Goal: Check status: Check status

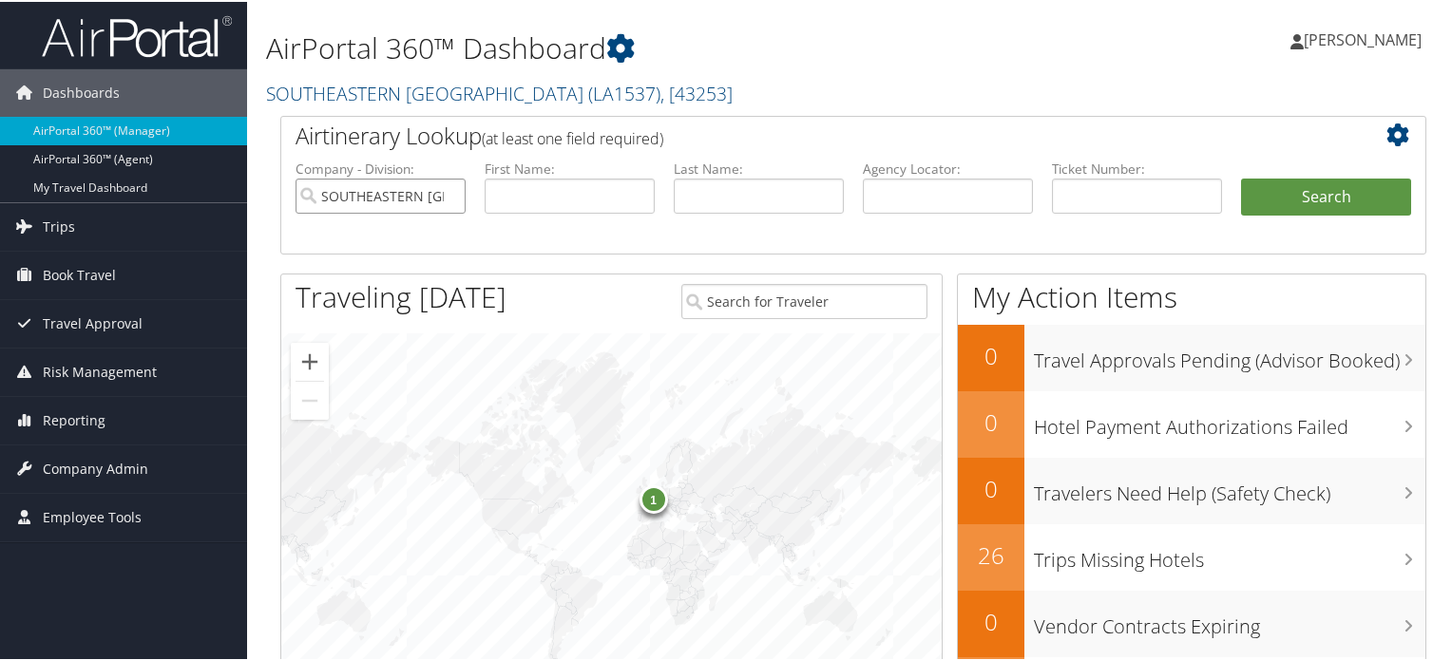
click at [449, 197] on input "SOUTHEASTERN [GEOGRAPHIC_DATA]" at bounding box center [380, 194] width 170 height 35
click at [1094, 210] on input "text" at bounding box center [1137, 194] width 170 height 35
paste input "006 7311 840131"
click at [1081, 192] on input "006 7311 840131" at bounding box center [1137, 194] width 170 height 35
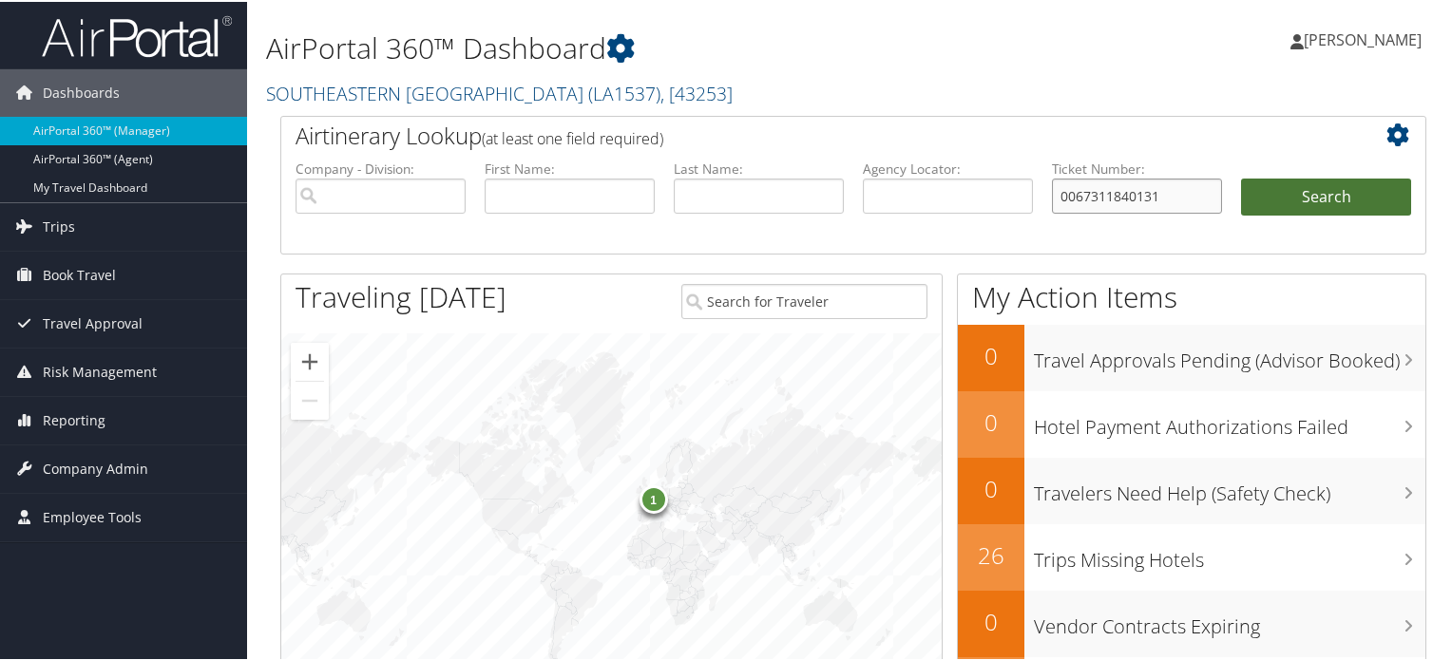
type input "0067311840131"
click at [1279, 195] on button "Search" at bounding box center [1326, 196] width 170 height 38
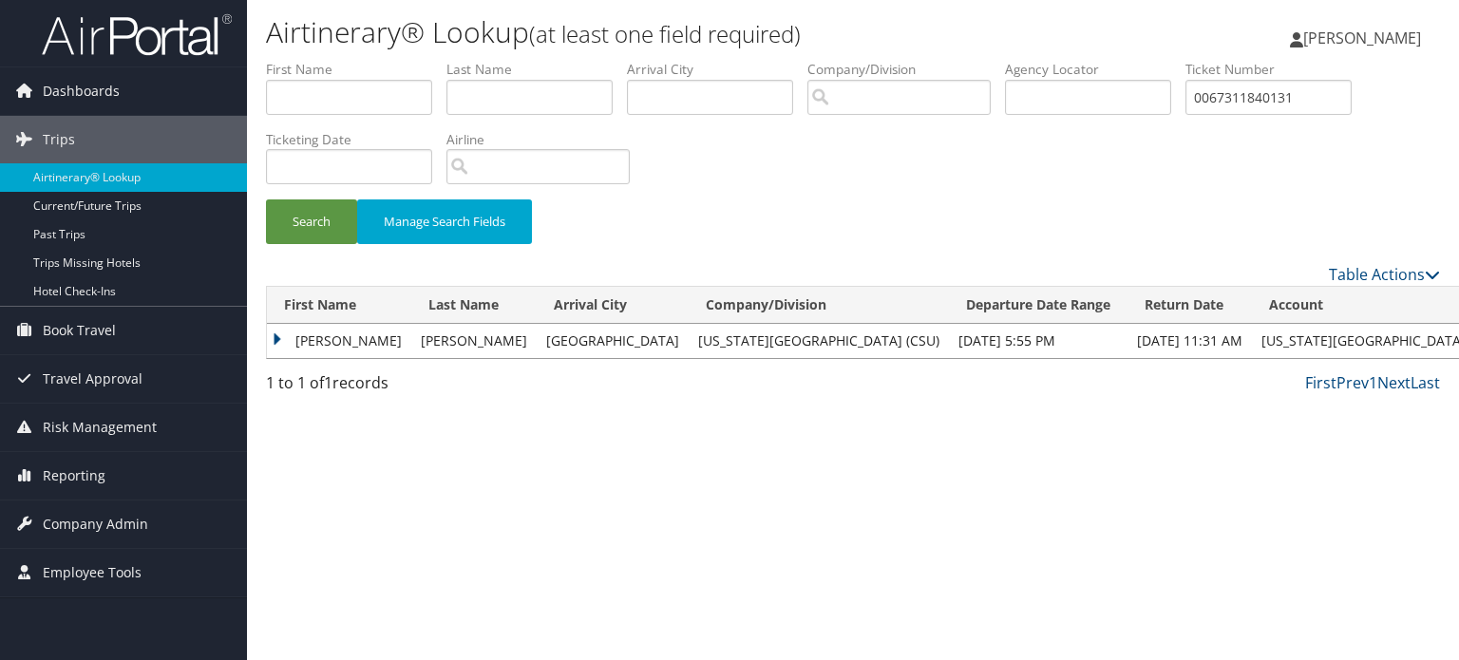
click at [274, 339] on td "GLADYS" at bounding box center [339, 341] width 144 height 34
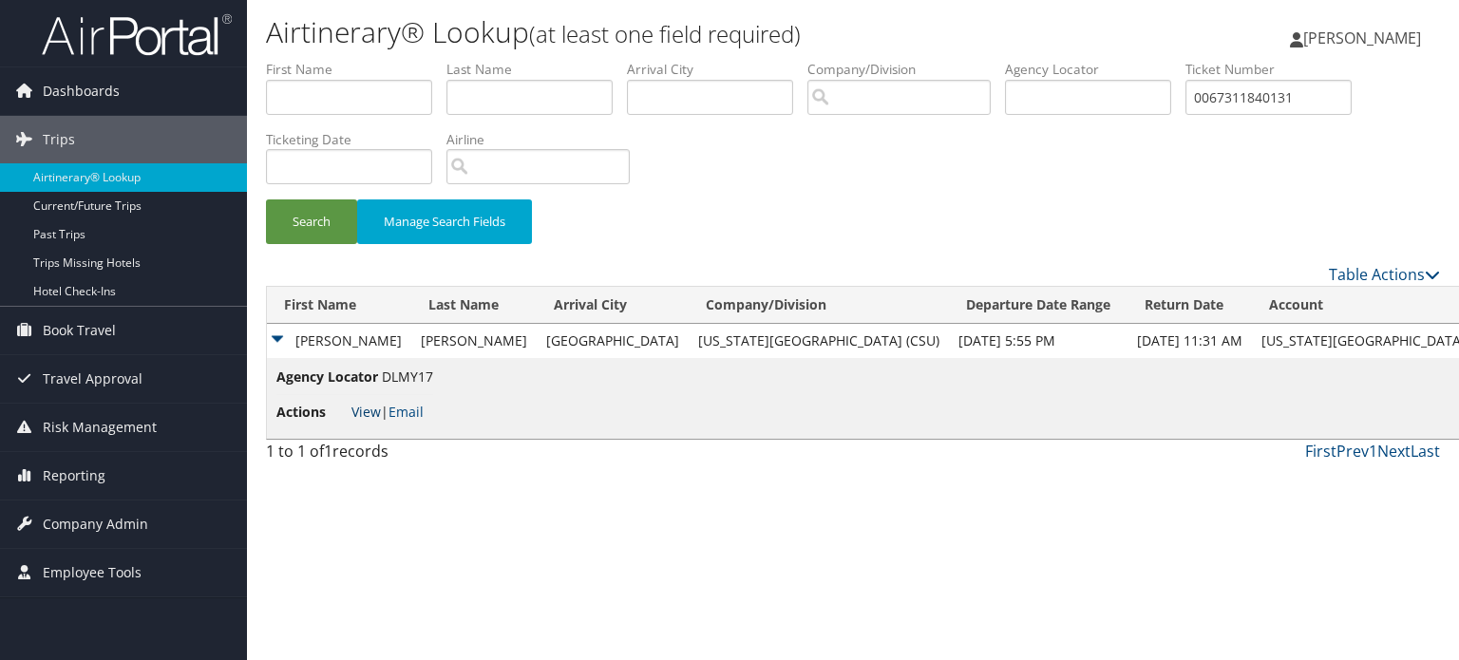
click at [367, 414] on link "View" at bounding box center [366, 412] width 29 height 18
click at [334, 102] on input "text" at bounding box center [349, 97] width 166 height 35
click at [484, 100] on input "text" at bounding box center [530, 97] width 166 height 35
click at [680, 93] on input "text" at bounding box center [710, 97] width 166 height 35
click at [887, 107] on input "search" at bounding box center [899, 97] width 183 height 35
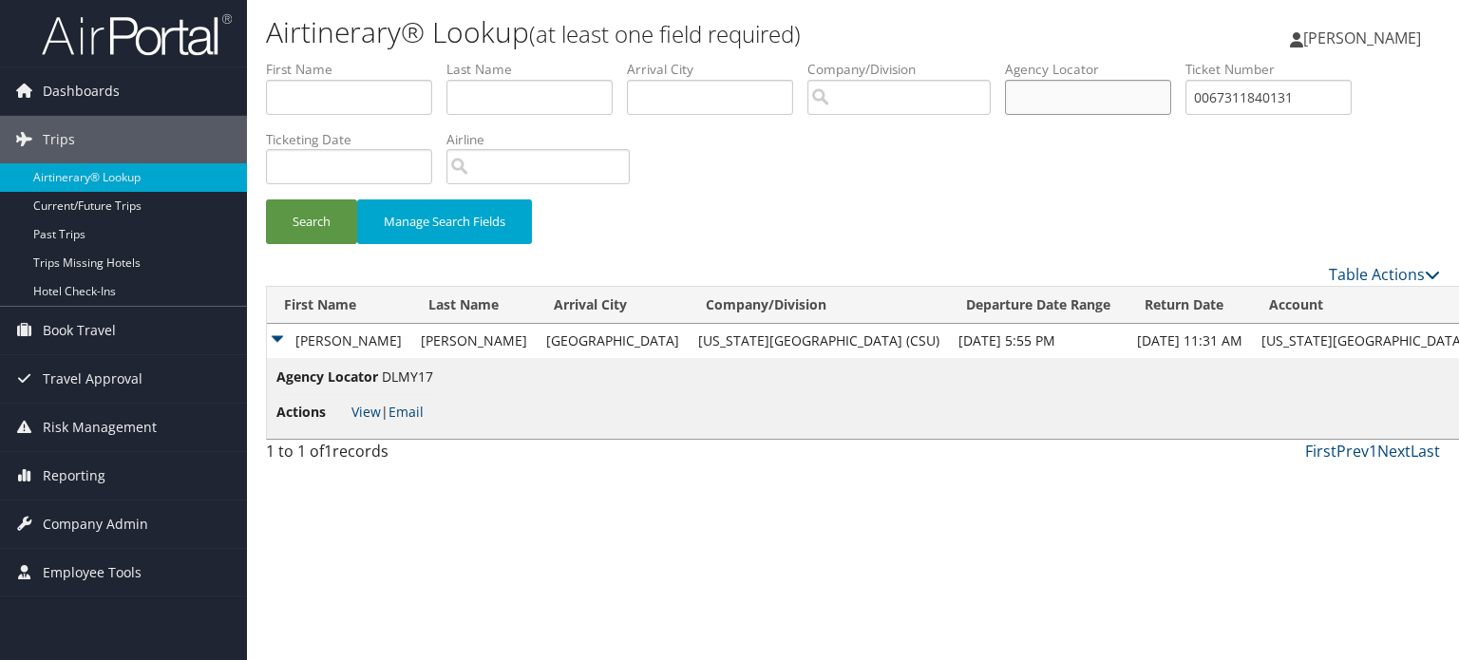
click at [1092, 94] on input "text" at bounding box center [1088, 97] width 166 height 35
click at [382, 155] on input "text" at bounding box center [349, 166] width 166 height 35
click at [508, 159] on input "search" at bounding box center [538, 166] width 183 height 35
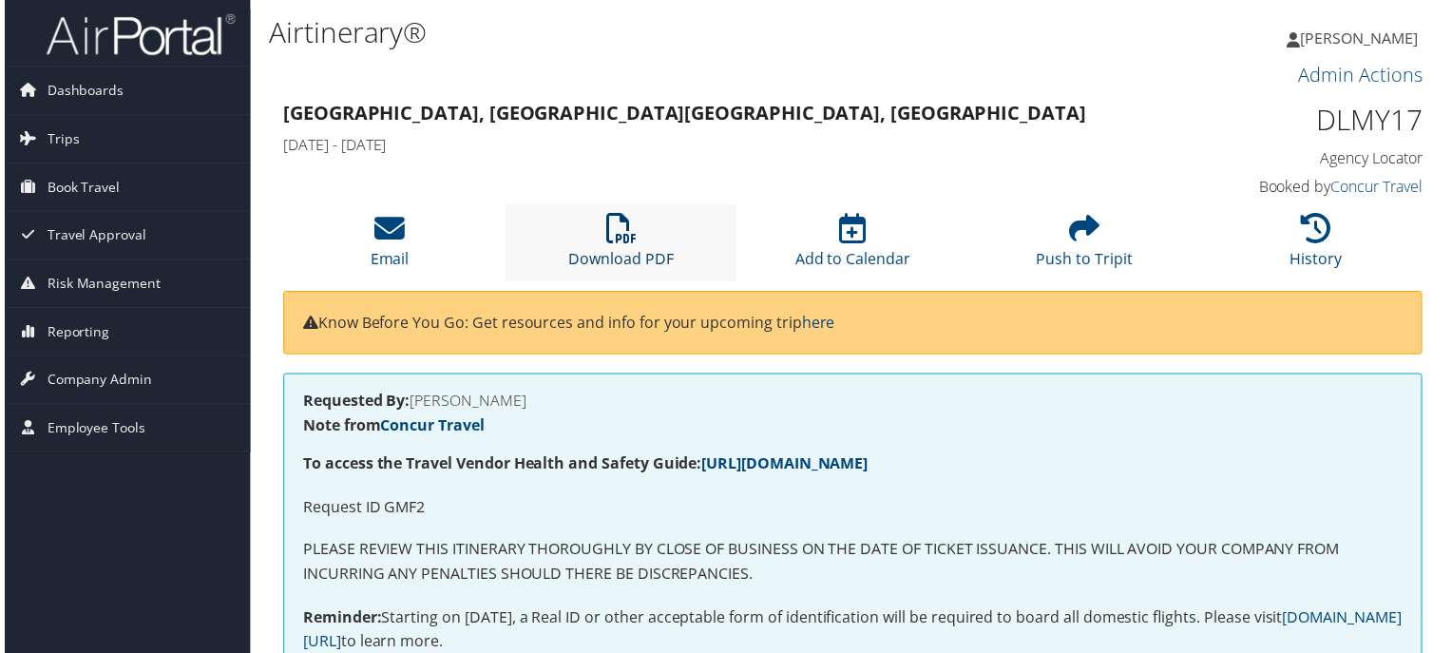
click at [633, 250] on link "Download PDF" at bounding box center [619, 248] width 105 height 46
